Goal: Complete application form

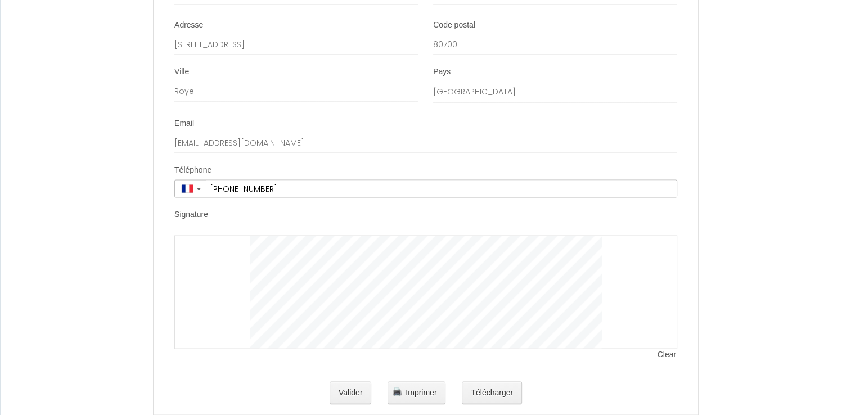
scroll to position [2055, 0]
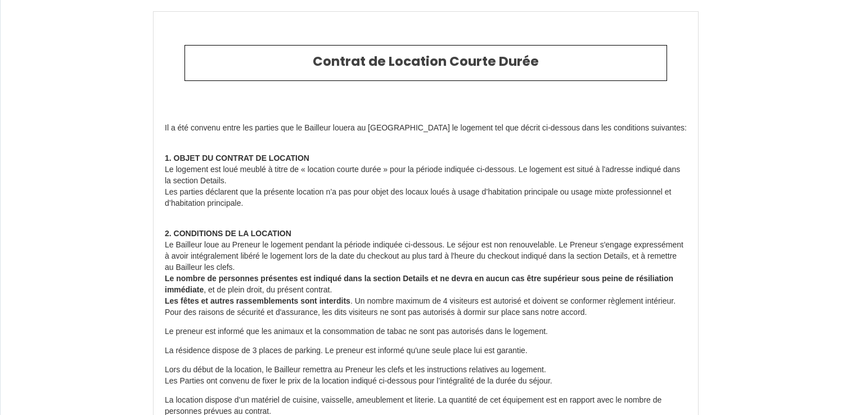
scroll to position [2008, 0]
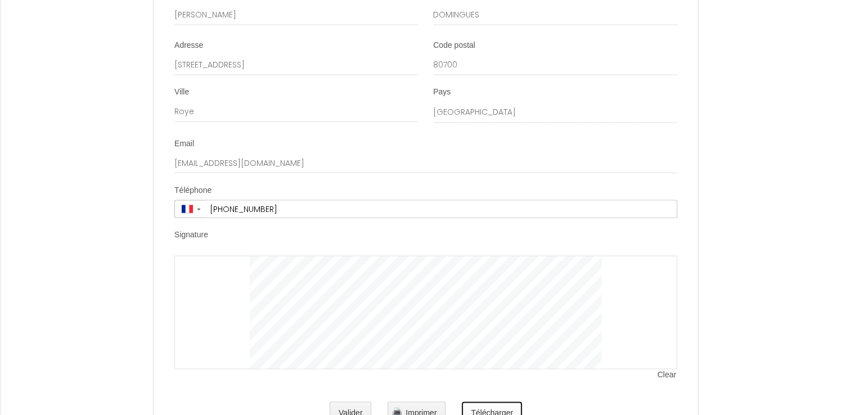
click at [483, 409] on button "Télécharger" at bounding box center [492, 413] width 60 height 23
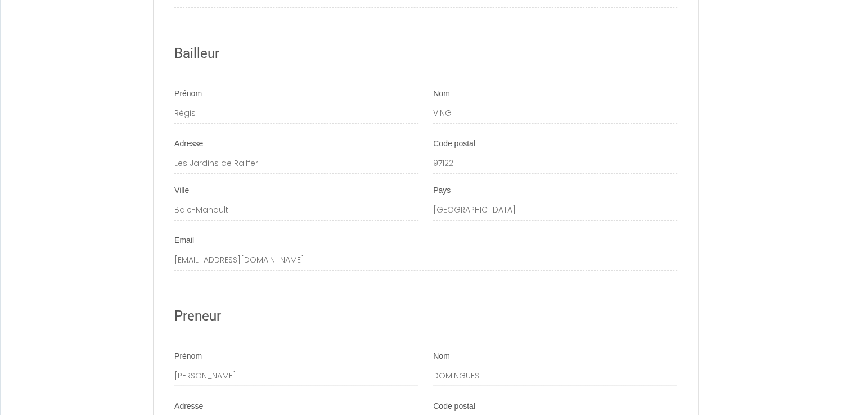
scroll to position [2055, 0]
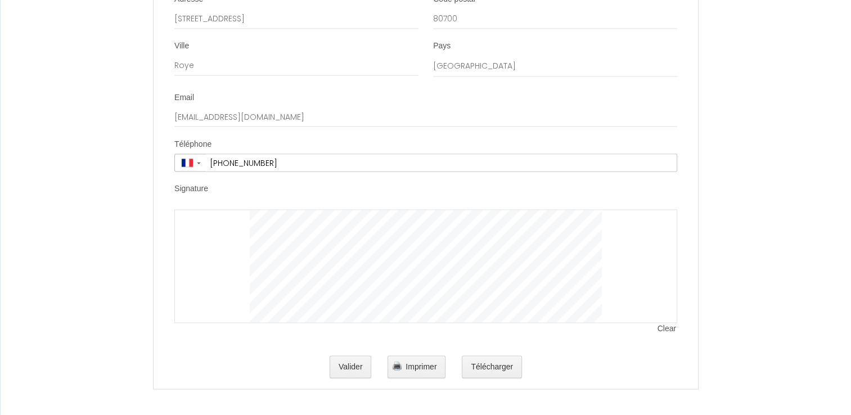
click at [666, 328] on span "Clear" at bounding box center [668, 328] width 20 height 11
click at [666, 329] on span "Clear" at bounding box center [668, 328] width 20 height 11
click at [666, 330] on span "Clear" at bounding box center [668, 328] width 20 height 11
click at [670, 328] on span "Clear" at bounding box center [668, 328] width 20 height 11
click at [353, 369] on button "Valider" at bounding box center [351, 367] width 42 height 23
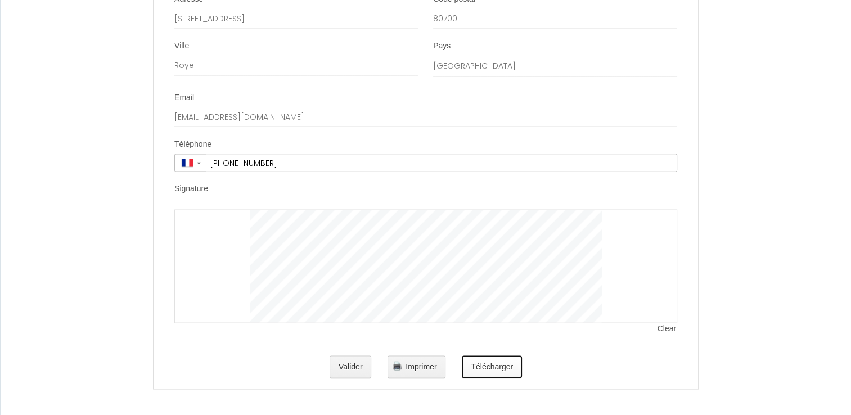
click at [488, 368] on button "Télécharger" at bounding box center [492, 367] width 60 height 23
click at [345, 369] on button "Valider" at bounding box center [351, 367] width 42 height 23
click at [670, 329] on span "Clear" at bounding box center [668, 328] width 20 height 11
click at [499, 367] on button "Télécharger" at bounding box center [492, 367] width 60 height 23
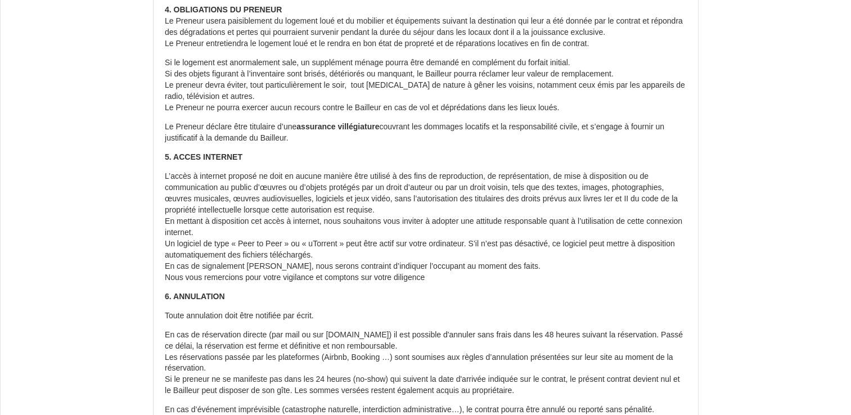
scroll to position [0, 0]
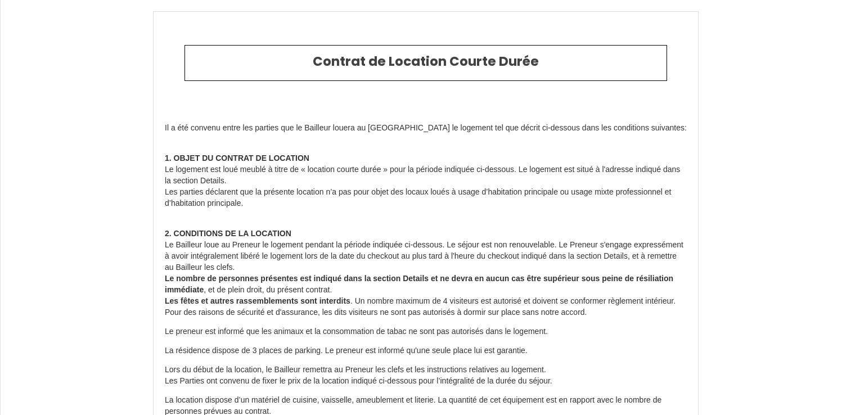
scroll to position [2008, 0]
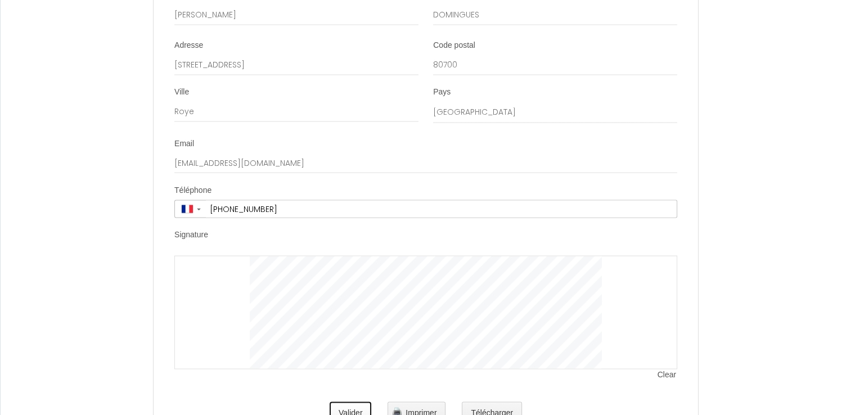
click at [357, 409] on button "Valider" at bounding box center [351, 413] width 42 height 23
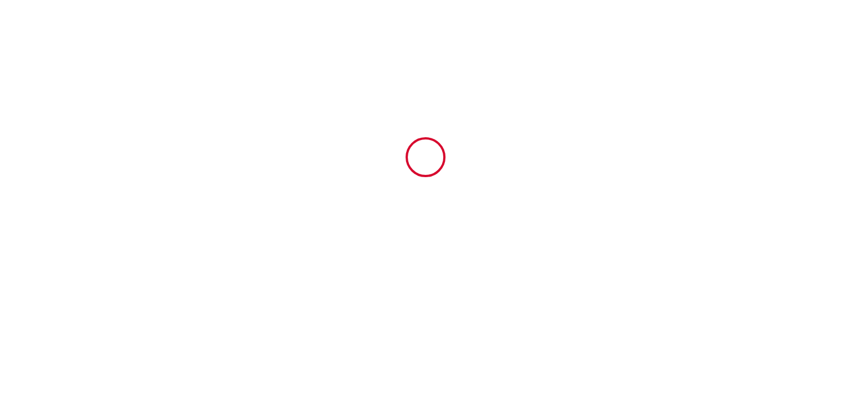
type input "42"
type input "70"
type input "1579.2"
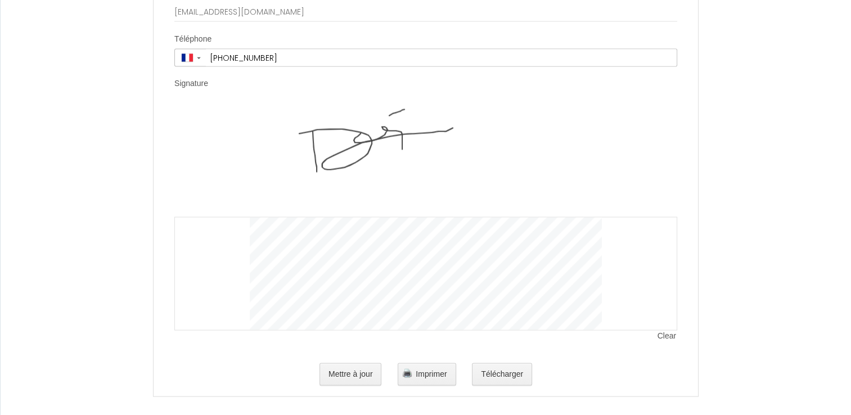
scroll to position [2167, 0]
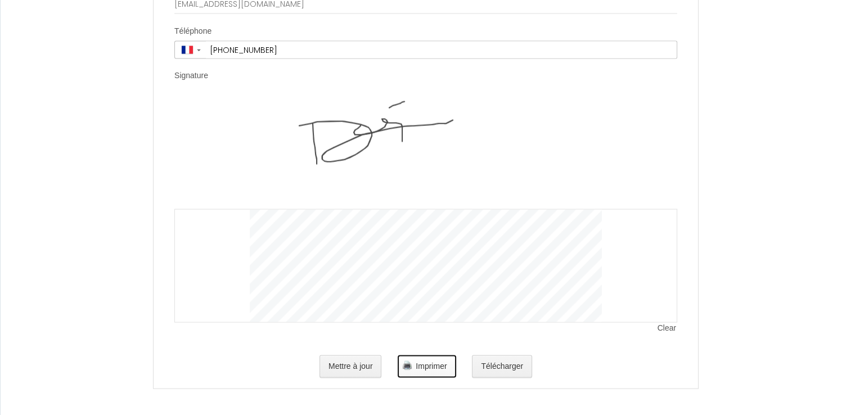
click at [428, 367] on span "Imprimer" at bounding box center [431, 366] width 31 height 9
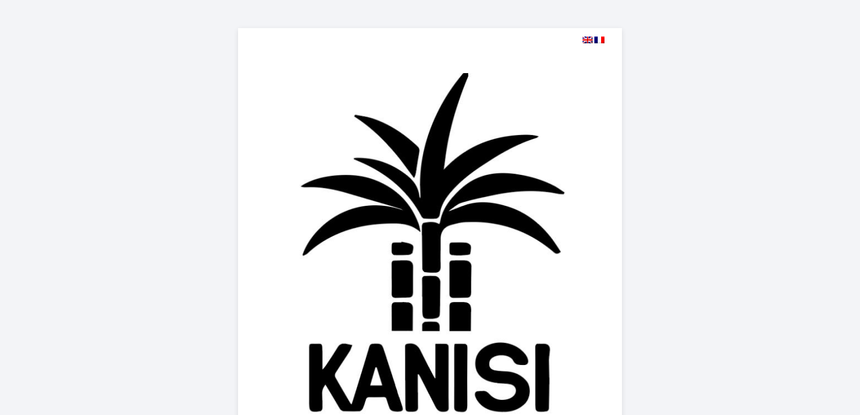
select select
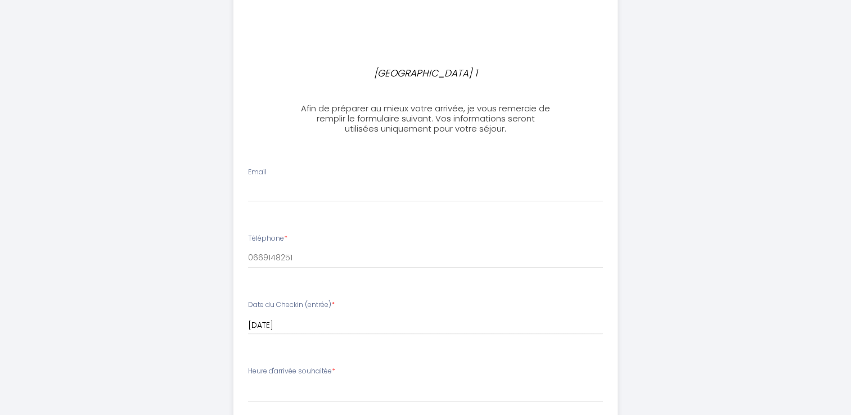
scroll to position [450, 0]
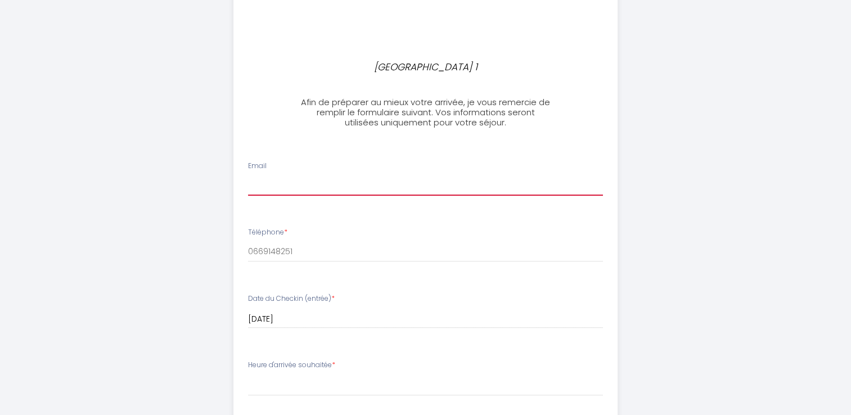
click at [294, 191] on input "Email" at bounding box center [425, 186] width 355 height 20
type input "[EMAIL_ADDRESS][DOMAIN_NAME]"
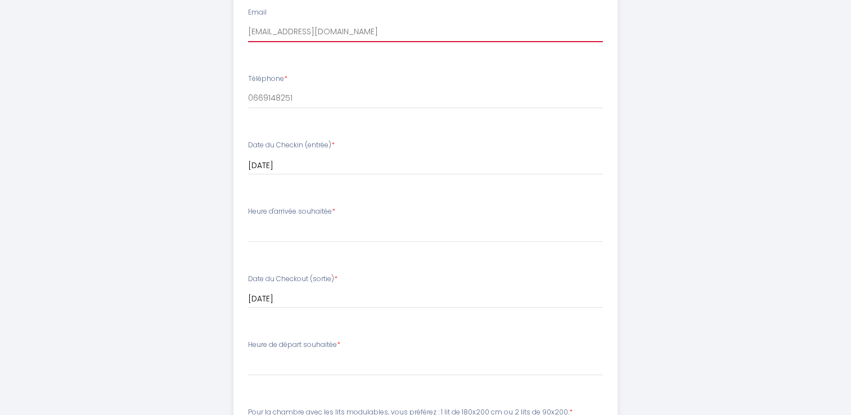
scroll to position [607, 0]
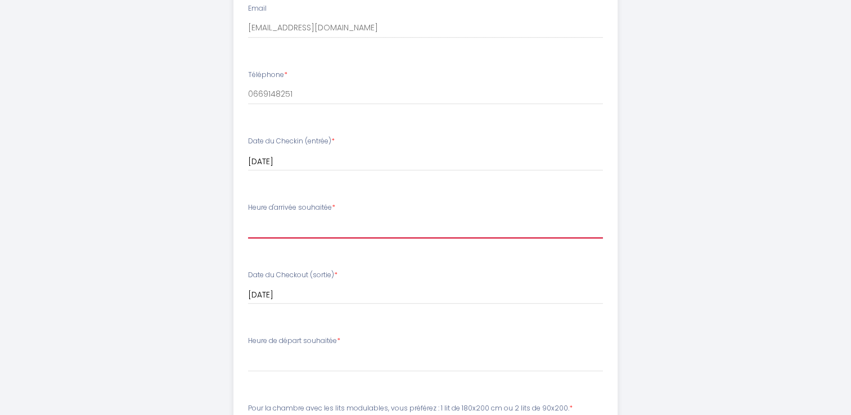
click at [301, 228] on select "16:00 16:30 17:00 17:30 18:00 18:30 19:00 19:30 20:00 20:30 21:00" at bounding box center [425, 227] width 355 height 21
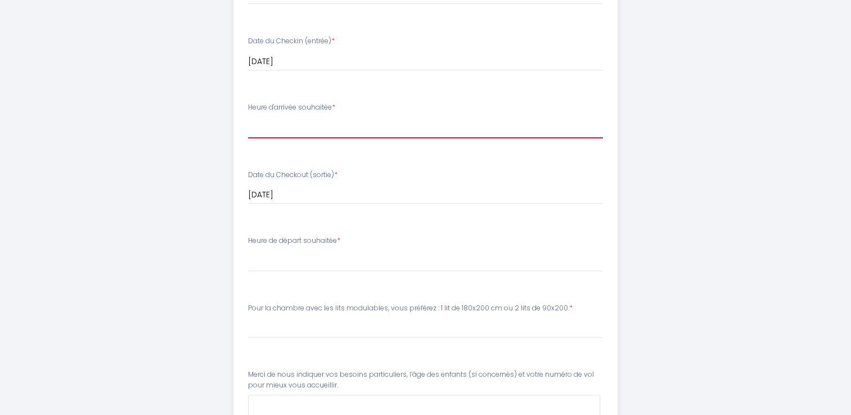
scroll to position [712, 0]
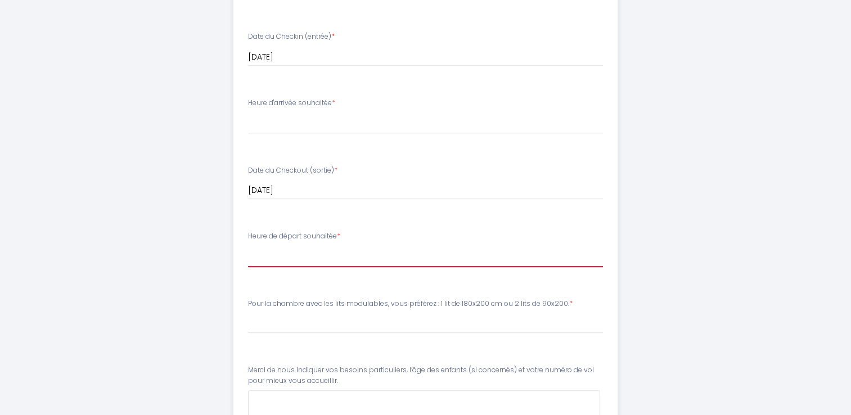
click at [261, 258] on select "00:00 00:30 01:00 01:30 02:00 02:30 03:00 03:30 04:00 04:30 05:00 05:30 06:00 0…" at bounding box center [425, 256] width 355 height 21
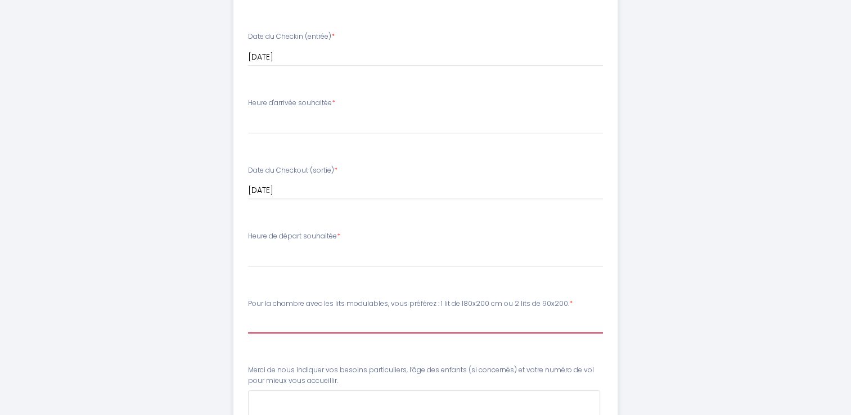
click at [272, 319] on input "Pour la chambre avec les lits modulables, vous préférez : 1 lit de 180x200 cm o…" at bounding box center [425, 323] width 355 height 20
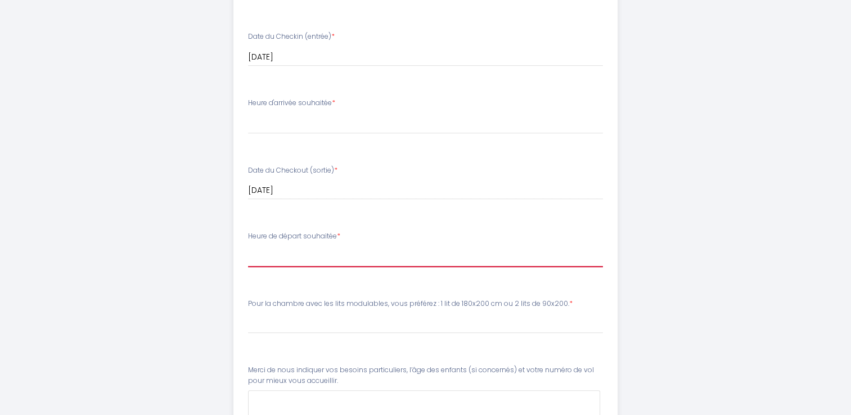
click at [278, 258] on select "00:00 00:30 01:00 01:30 02:00 02:30 03:00 03:30 04:00 04:30 05:00 05:30 06:00 0…" at bounding box center [425, 256] width 355 height 21
select select "11:00"
click at [248, 246] on select "00:00 00:30 01:00 01:30 02:00 02:30 03:00 03:30 04:00 04:30 05:00 05:30 06:00 0…" at bounding box center [425, 256] width 355 height 21
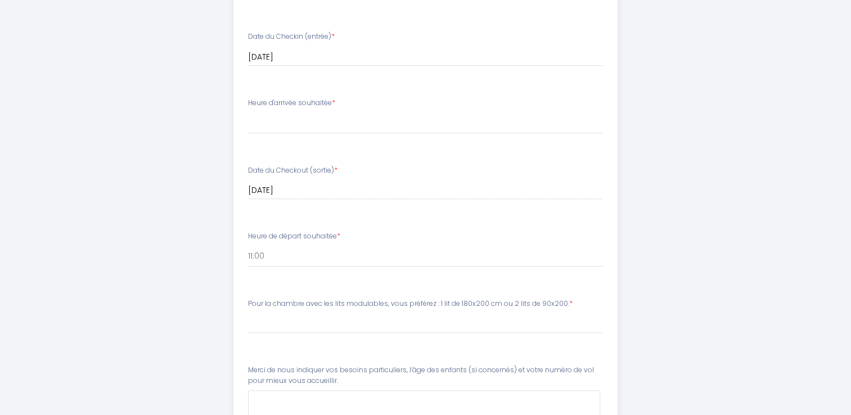
click at [338, 348] on li "Pour la chambre avec les lits modulables, vous préférez : 1 lit de 180x200 cm o…" at bounding box center [425, 322] width 383 height 60
click at [263, 323] on input "Pour la chambre avec les lits modulables, vous préférez : 1 lit de 180x200 cm o…" at bounding box center [425, 323] width 355 height 20
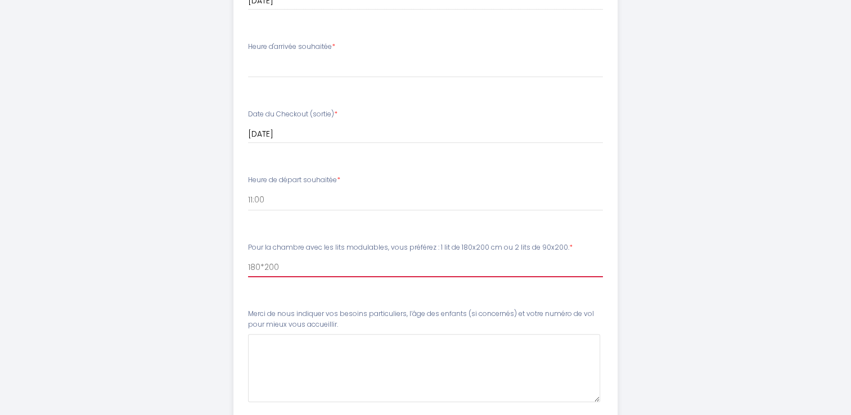
scroll to position [772, 0]
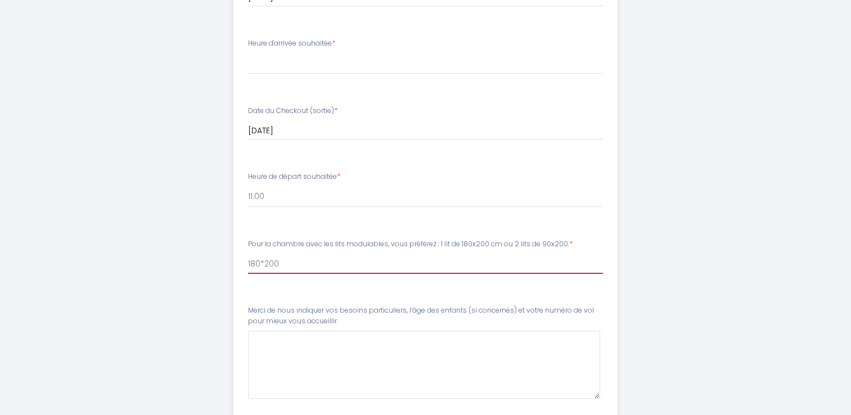
type input "180*200"
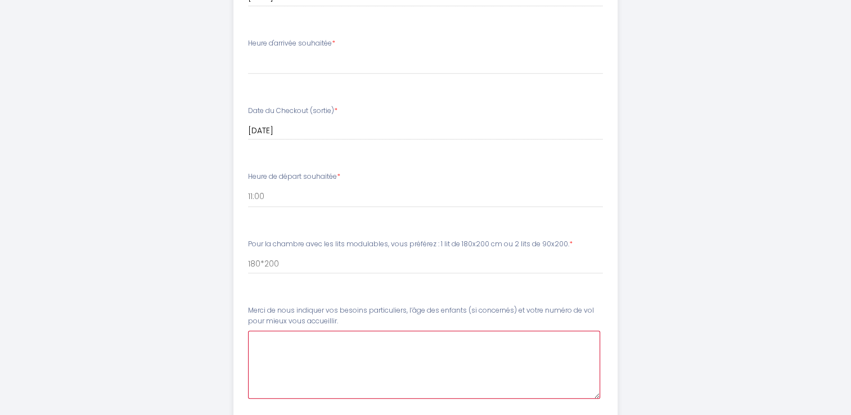
click at [275, 340] on accueillir\ at bounding box center [424, 365] width 352 height 68
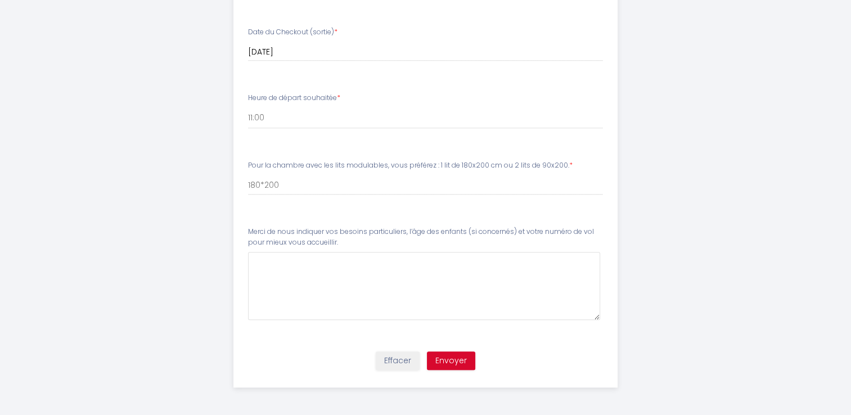
drag, startPoint x: 855, startPoint y: 301, endPoint x: 828, endPoint y: 57, distance: 245.2
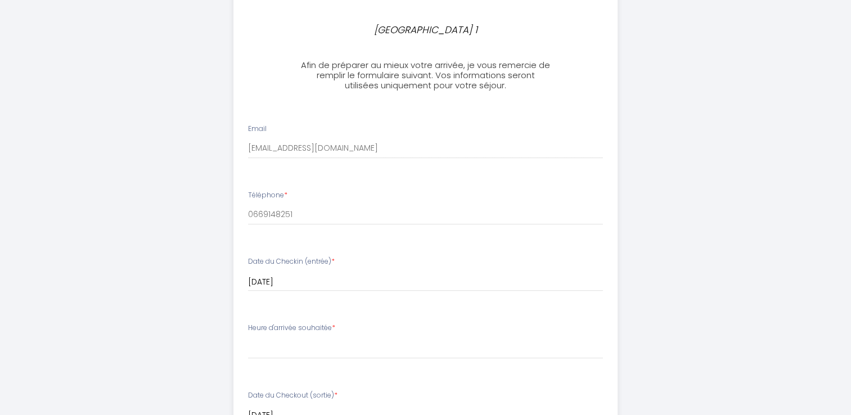
drag, startPoint x: 858, startPoint y: 230, endPoint x: 840, endPoint y: 294, distance: 66.6
click at [840, 294] on div "Villa Kanisi 1 Afin de préparer au mieux votre arrivée, je vous remercie de rem…" at bounding box center [425, 146] width 851 height 1266
drag, startPoint x: 855, startPoint y: 197, endPoint x: 831, endPoint y: 239, distance: 48.4
click at [831, 239] on div "Villa Kanisi 1 Afin de préparer au mieux votre arrivée, je vous remercie de rem…" at bounding box center [425, 146] width 851 height 1266
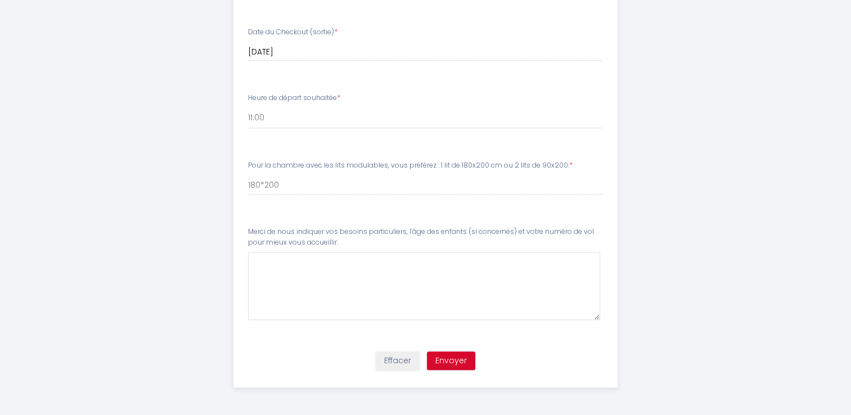
drag, startPoint x: 853, startPoint y: 314, endPoint x: 829, endPoint y: 39, distance: 275.7
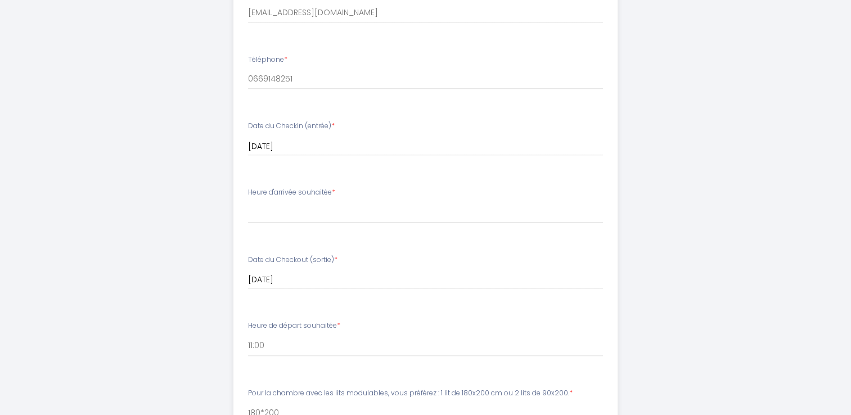
scroll to position [625, 0]
click at [326, 205] on select "16:00 16:30 17:00 17:30 18:00 18:30 19:00 19:30 20:00 20:30 21:00" at bounding box center [425, 209] width 355 height 21
click at [284, 213] on select "16:00 16:30 17:00 17:30 18:00 18:30 19:00 19:30 20:00 20:30 21:00" at bounding box center [425, 209] width 355 height 21
select select "20:00"
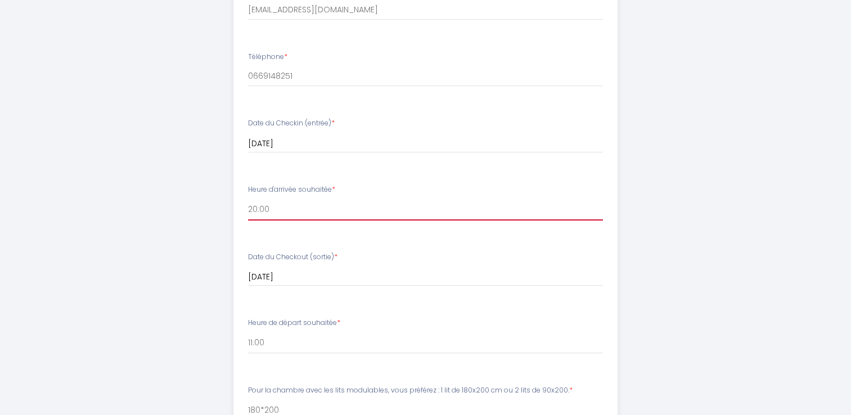
click at [248, 199] on select "16:00 16:30 17:00 17:30 18:00 18:30 19:00 19:30 20:00 20:30 21:00" at bounding box center [425, 209] width 355 height 21
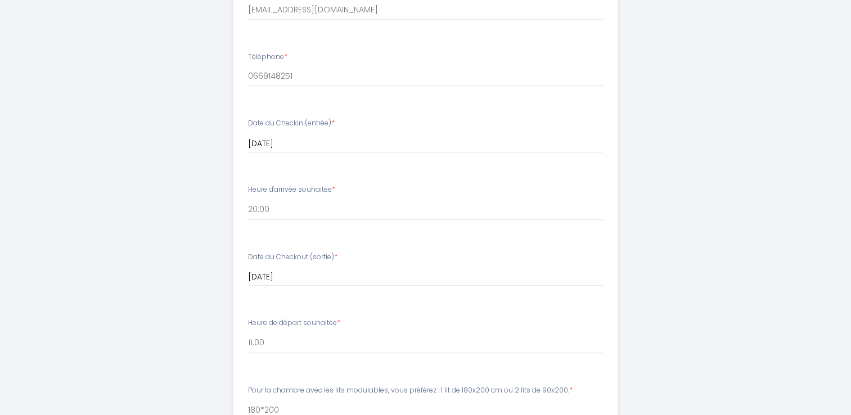
click at [662, 187] on div "Villa Kanisi 1 Afin de préparer au mieux votre arrivée, je vous remercie de rem…" at bounding box center [426, 8] width 576 height 1266
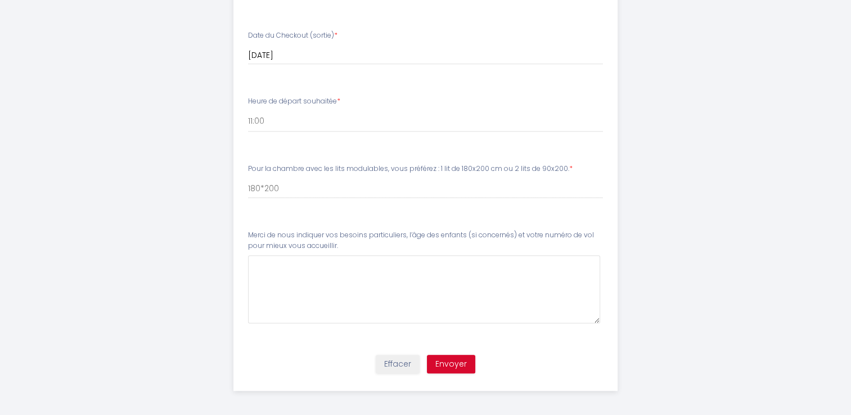
scroll to position [850, 0]
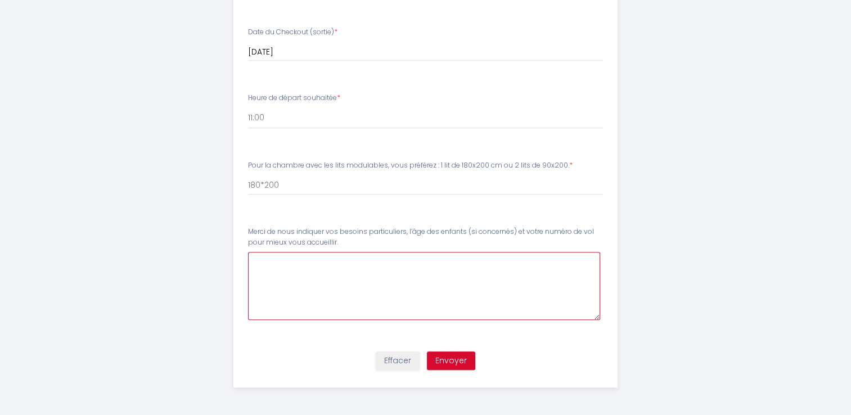
click at [294, 259] on accueillir\ at bounding box center [424, 286] width 352 height 68
type accueillir\ "D"
click at [326, 260] on accueillir\ "Notre avion attérit" at bounding box center [424, 286] width 352 height 68
click at [416, 261] on accueillir\ "Notre avion atterrit à 18h40 (AF758). Le tempsd e réucperer les bagages et la v…" at bounding box center [424, 286] width 352 height 68
click at [437, 260] on accueillir\ "Notre avion atterrit à 18h40 (AF758). Le temps e réucperer les bagages et la vo…" at bounding box center [424, 286] width 352 height 68
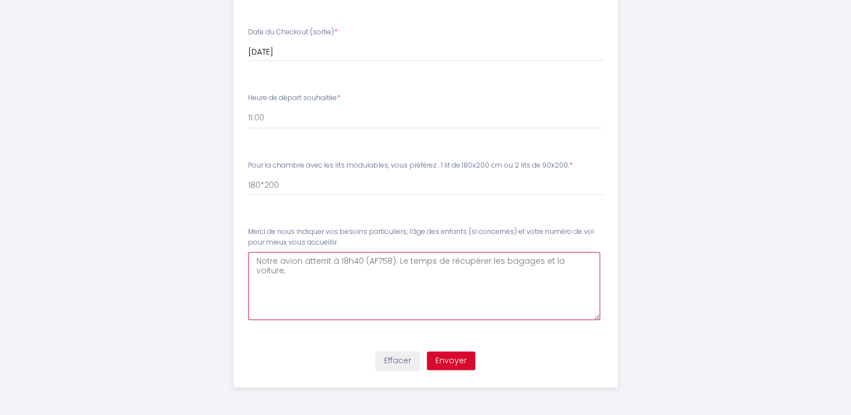
click at [599, 263] on accueillir\ "Notre avion atterrit à 18h40 (AF758). Le temps de récupérer les bagages et la v…" at bounding box center [424, 286] width 352 height 68
click at [413, 273] on accueillir\ "Notre avion atterrit à 18h40 (AF758). Le temps de récupérer les bagages et la v…" at bounding box center [424, 286] width 352 height 68
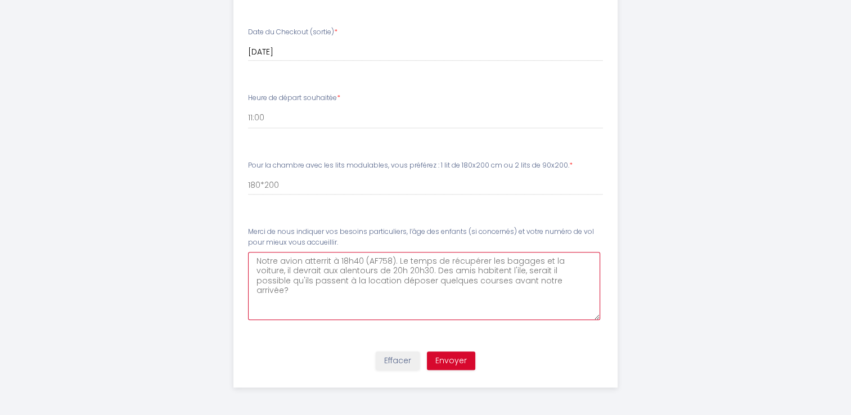
click at [545, 276] on accueillir\ "Notre avion atterrit à 18h40 (AF758). Le temps de récupérer les bagages et la v…" at bounding box center [424, 286] width 352 height 68
click at [528, 279] on accueillir\ "Notre avion atterrit à 18h40 (AF758). Le temps de récupérer les bagages et la v…" at bounding box center [424, 286] width 352 height 68
click at [310, 290] on accueillir\ "Notre avion atterrit à 18h40 (AF758). Le temps de récupérer les bagages et la v…" at bounding box center [424, 286] width 352 height 68
click at [282, 301] on accueillir\ "Notre avion atterrit à 18h40 (AF758). Le temps de récupérer les bagages et la v…" at bounding box center [424, 286] width 352 height 68
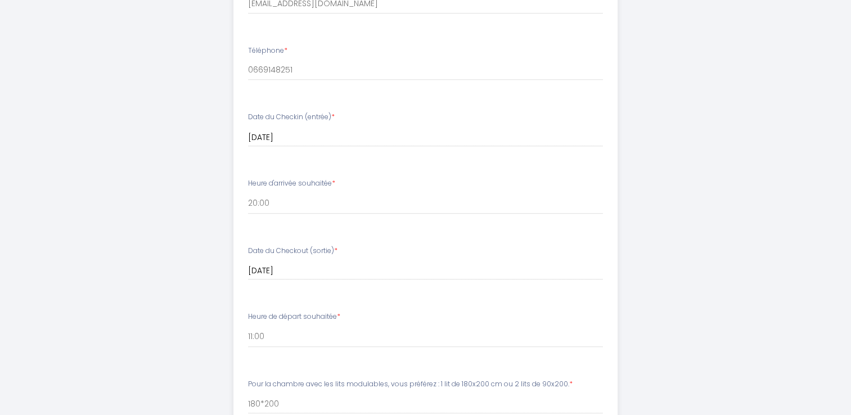
scroll to position [810, 0]
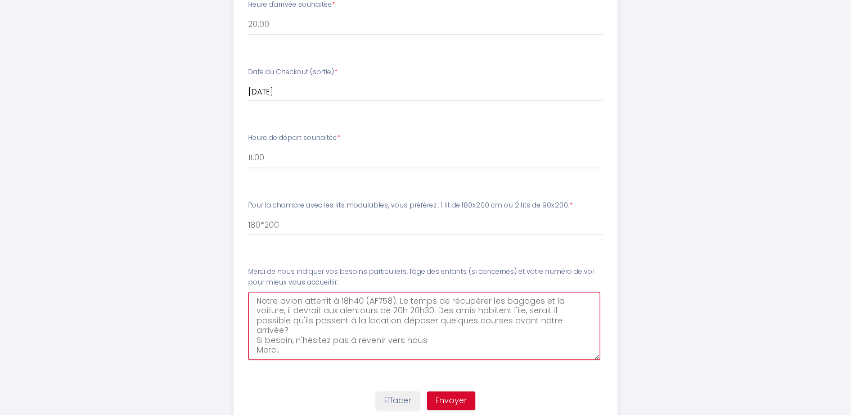
click at [291, 343] on accueillir\ "Notre avion atterrit à 18h40 (AF758). Le temps de récupérer les bagages et la v…" at bounding box center [424, 326] width 352 height 68
click at [425, 330] on accueillir\ "Notre avion atterrit à 18h40 (AF758). Le temps de récupérer les bagages et la v…" at bounding box center [424, 326] width 352 height 68
click at [323, 338] on accueillir\ "Notre avion atterrit à 18h40 (AF758). Le temps de récupérer les bagages et la v…" at bounding box center [424, 326] width 352 height 68
click at [380, 342] on accueillir\ "Notre avion atterrit à 18h40 (AF758). Le temps de récupérer les bagages et la v…" at bounding box center [424, 326] width 352 height 68
click at [281, 340] on accueillir\ "Notre avion atterrit à 18h40 (AF758). Le temps de récupérer les bagages et la v…" at bounding box center [424, 326] width 352 height 68
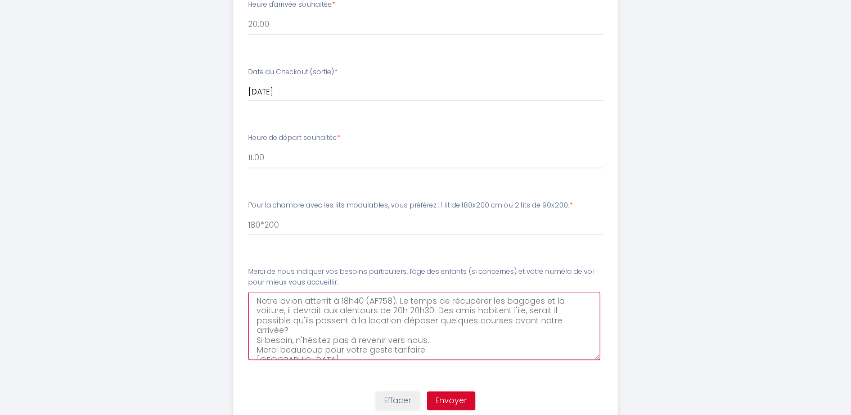
click at [290, 351] on accueillir\ "Notre avion atterrit à 18h40 (AF758). Le temps de récupérer les bagages et la v…" at bounding box center [424, 326] width 352 height 68
click at [286, 310] on accueillir\ "Notre avion atterrit à 18h40 (AF758). Le temps de récupérer les bagages et la v…" at bounding box center [424, 326] width 352 height 68
click at [544, 318] on accueillir\ "Notre avion atterrit à 18h40 (AF758). Le temps de récupérer les bagages et la v…" at bounding box center [424, 326] width 352 height 68
click at [437, 326] on accueillir\ "Notre avion atterrit à 18h40 (AF758). Le temps de récupérer les bagages et la v…" at bounding box center [424, 326] width 352 height 68
click at [330, 352] on accueillir\ "Notre avion atterrit à 18h40 (AF758). Le temps de récupérer les bagages et la v…" at bounding box center [424, 326] width 352 height 68
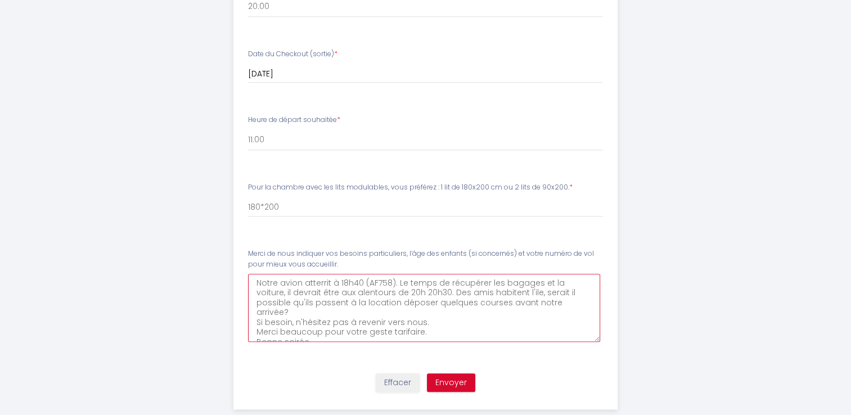
scroll to position [850, 0]
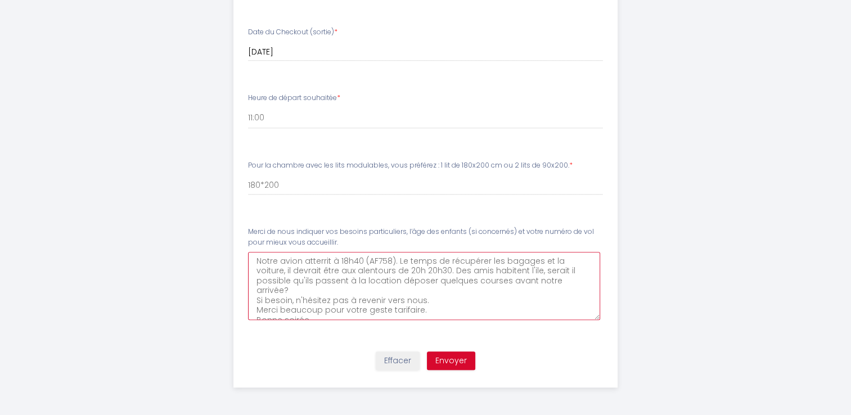
type accueillir\ "Notre avion atterrit à 18h40 (AF758). Le temps de récupérer les bagages et la v…"
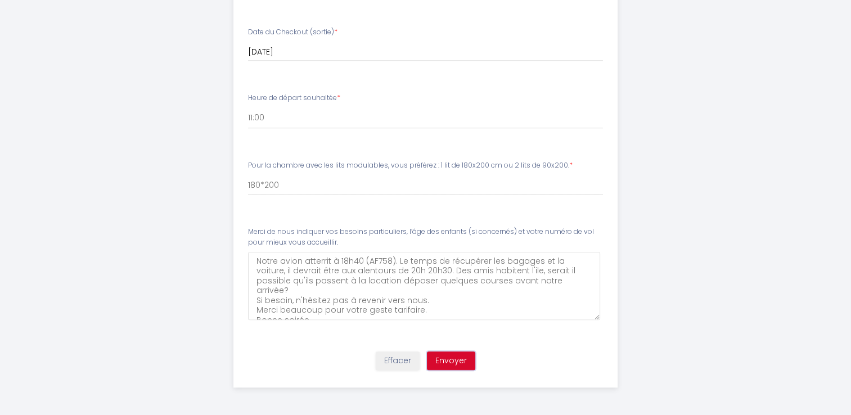
click at [461, 353] on button "Envoyer" at bounding box center [451, 361] width 48 height 19
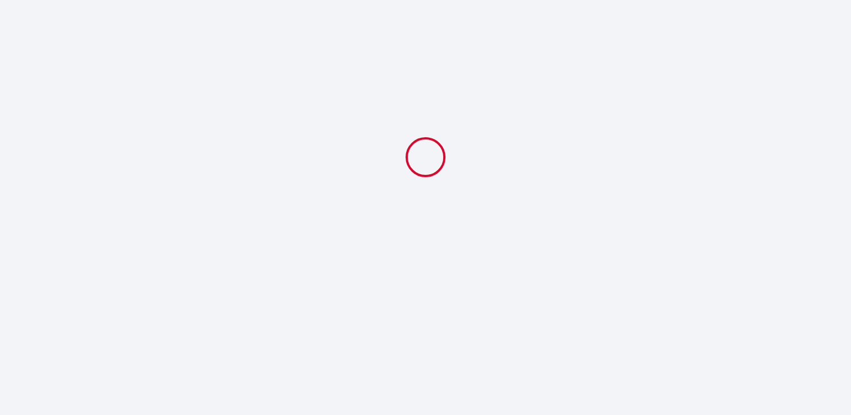
scroll to position [0, 0]
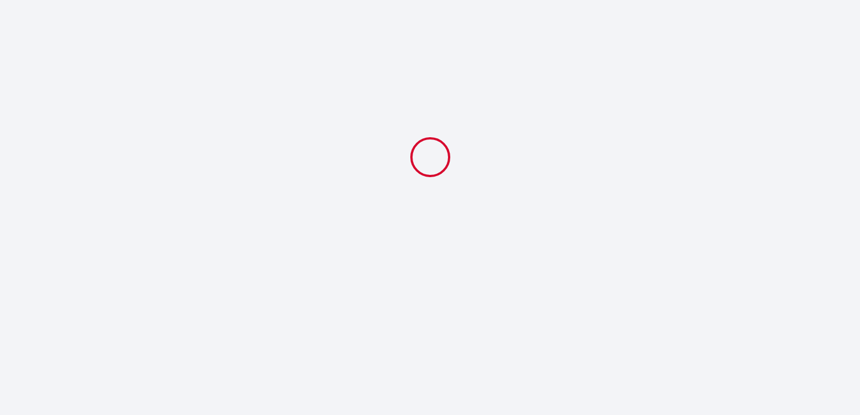
select select "20:00"
select select "11:00"
